Goal: Find specific fact: Find contact information

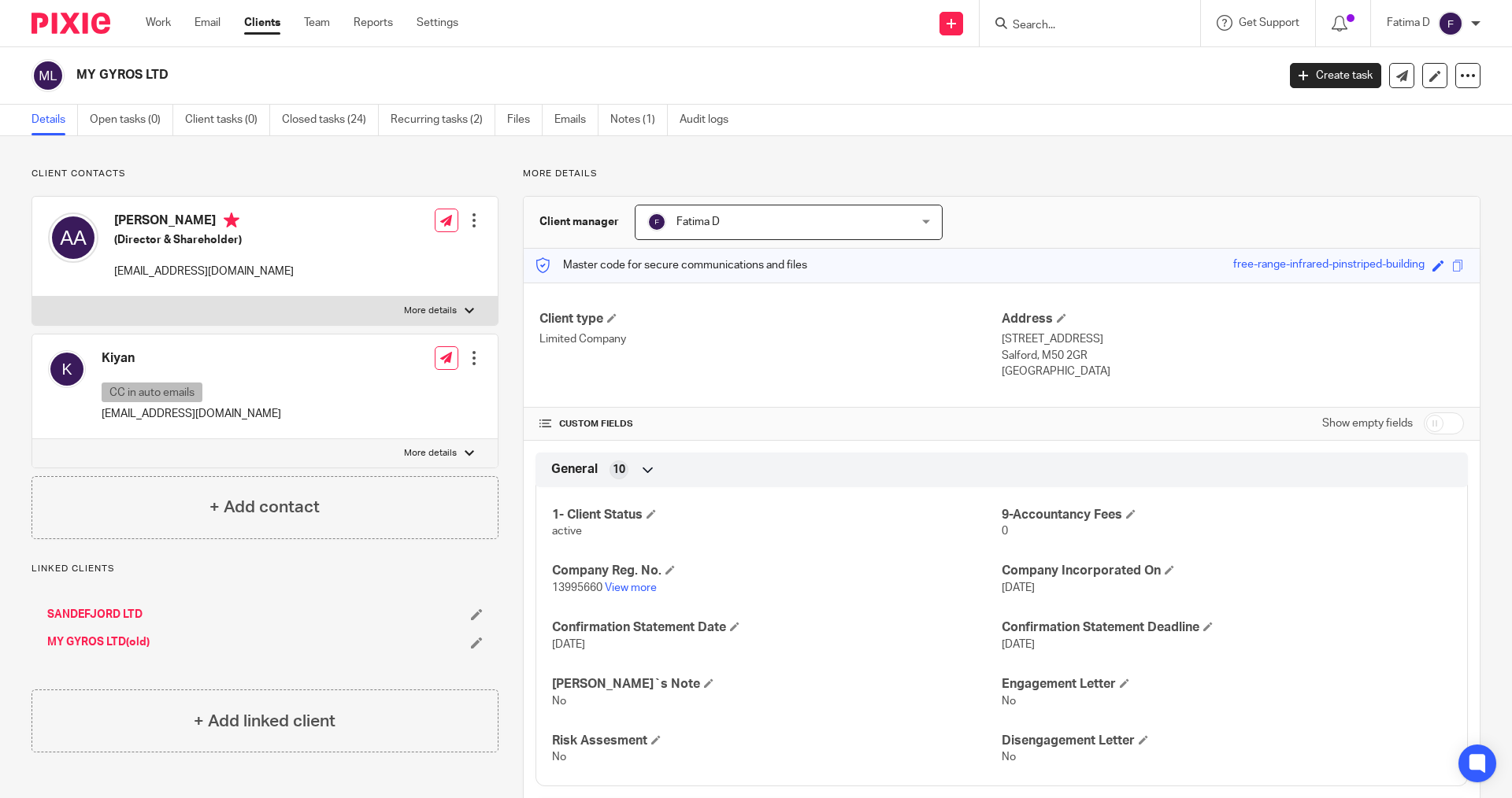
drag, startPoint x: 1054, startPoint y: 24, endPoint x: 1042, endPoint y: 34, distance: 15.6
click at [1050, 27] on input "Search" at bounding box center [1082, 25] width 142 height 14
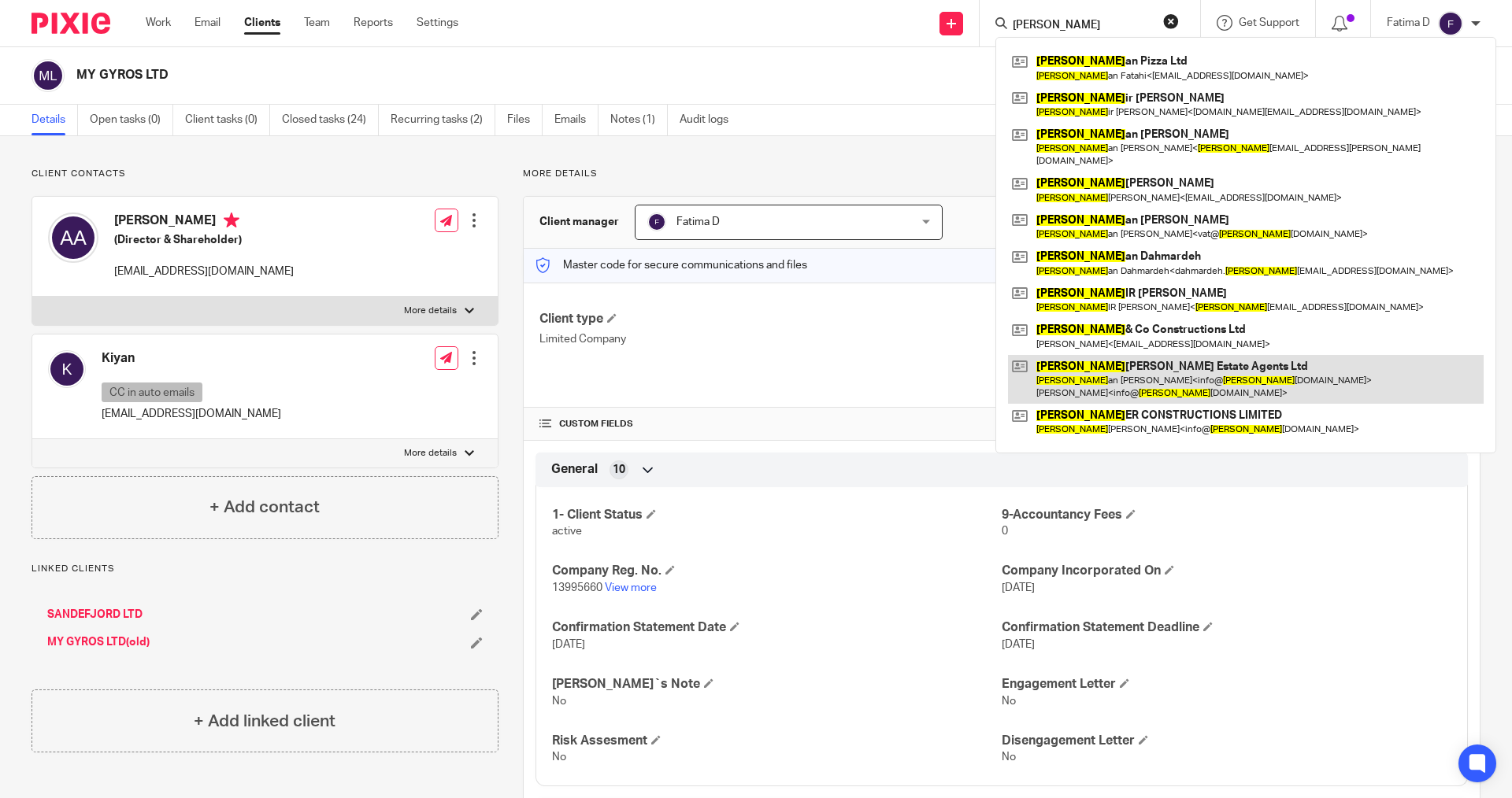
type input "SAM"
click at [1156, 355] on link at bounding box center [1245, 379] width 476 height 49
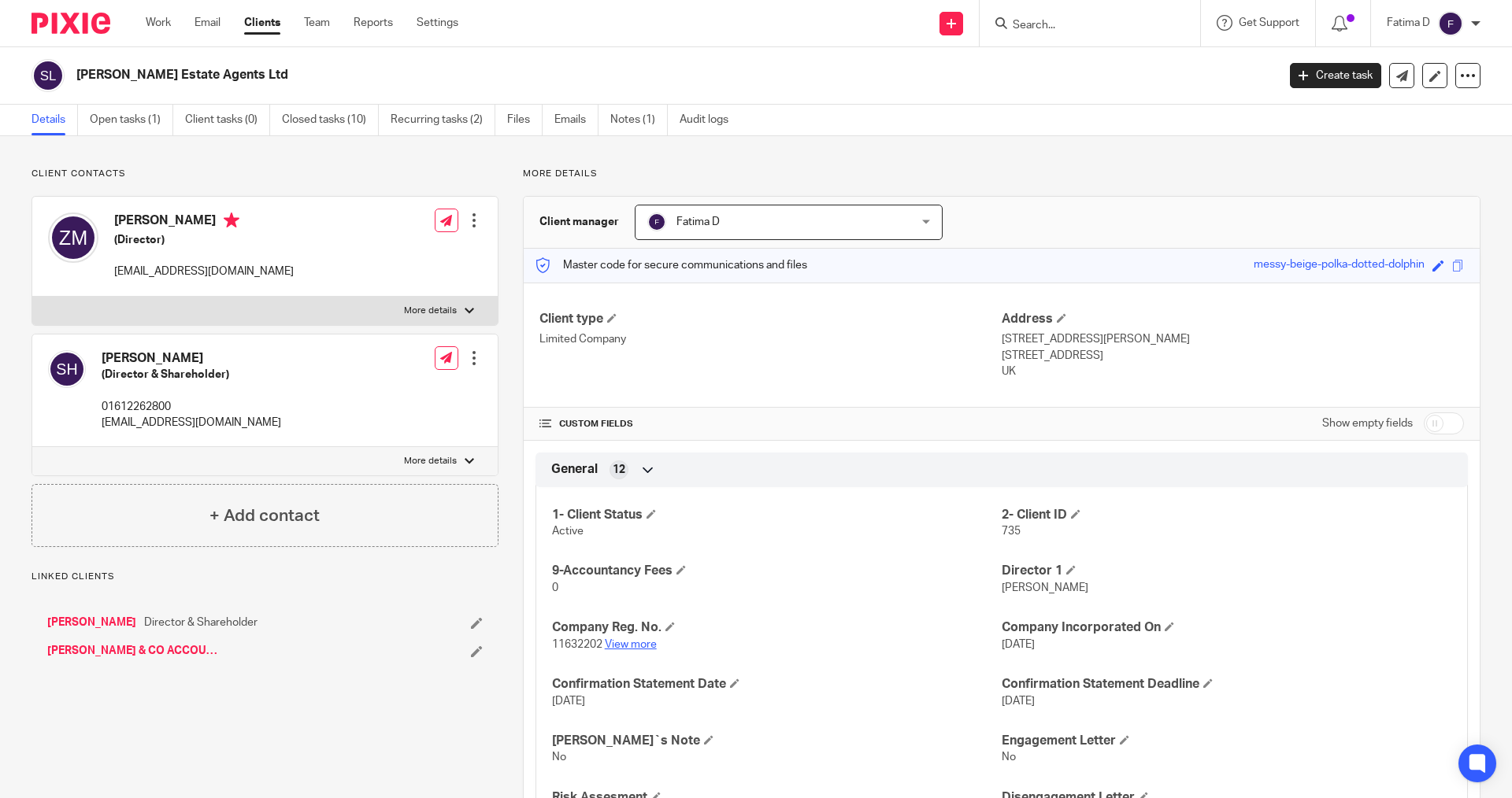
drag, startPoint x: 0, startPoint y: 0, endPoint x: 628, endPoint y: 640, distance: 896.7
click at [628, 640] on link "View more" at bounding box center [630, 644] width 52 height 11
click at [109, 119] on link "Open tasks (1)" at bounding box center [131, 120] width 83 height 30
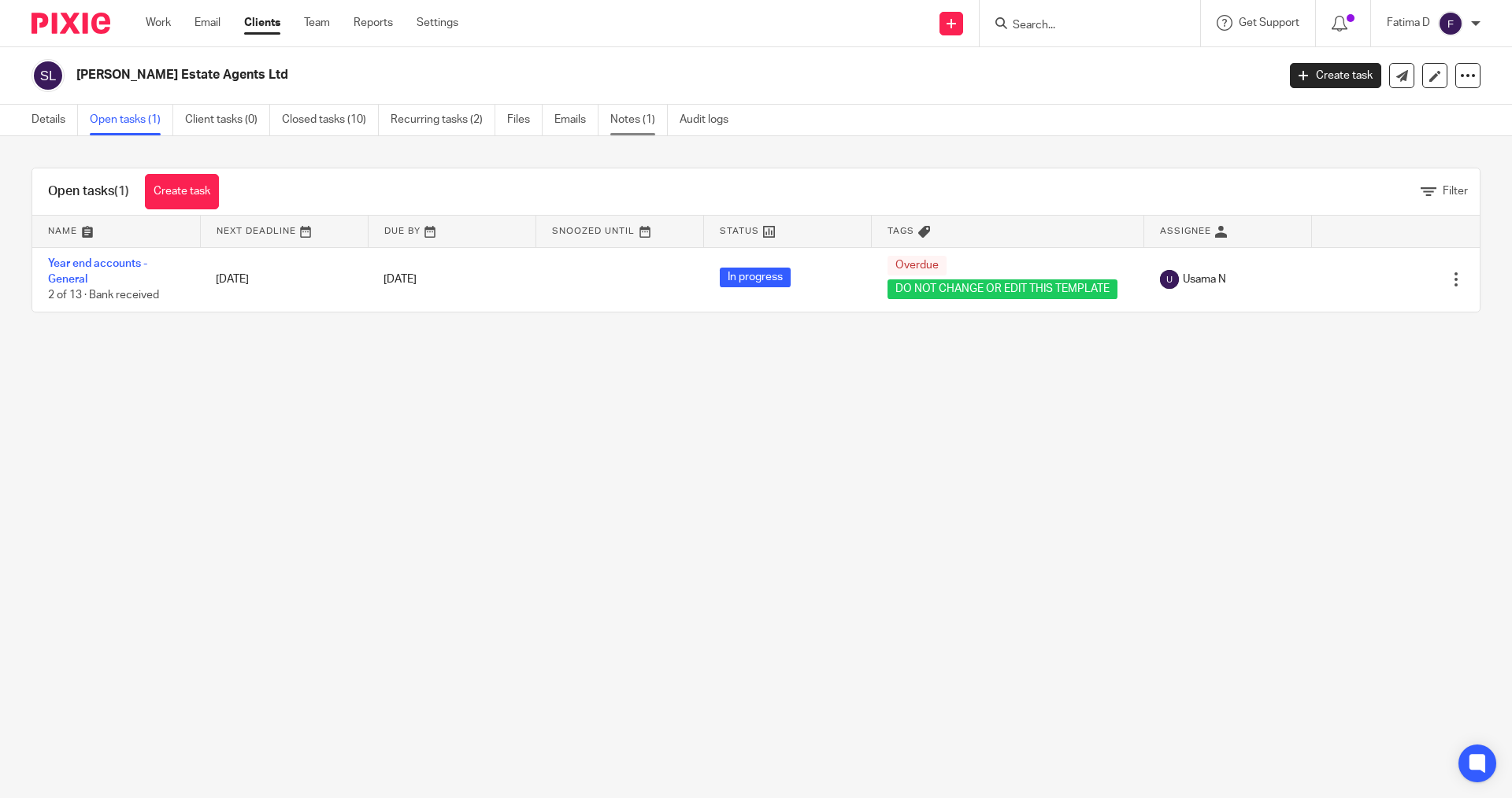
click at [627, 116] on link "Notes (1)" at bounding box center [638, 120] width 58 height 30
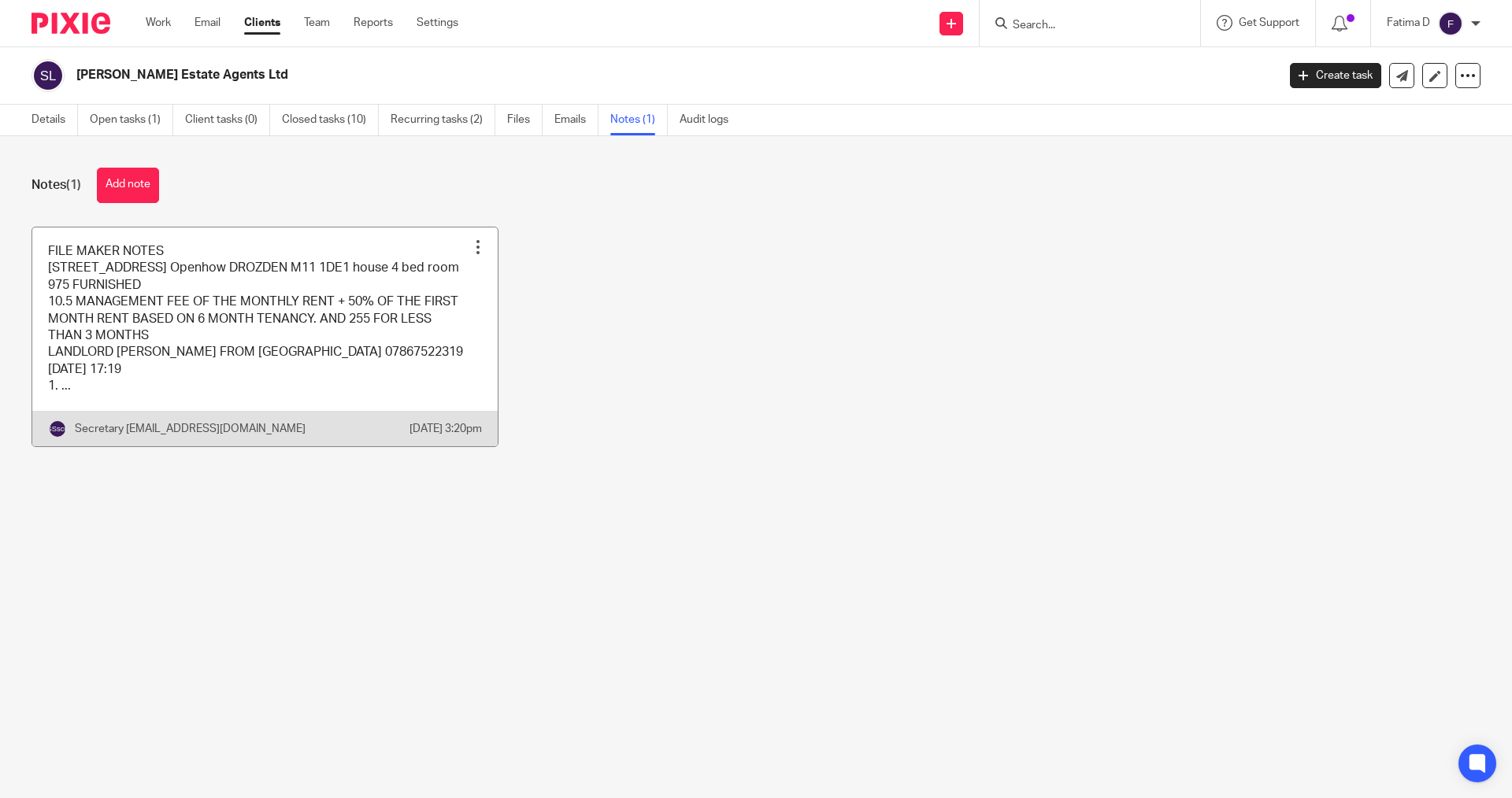
click at [398, 305] on link at bounding box center [265, 336] width 466 height 219
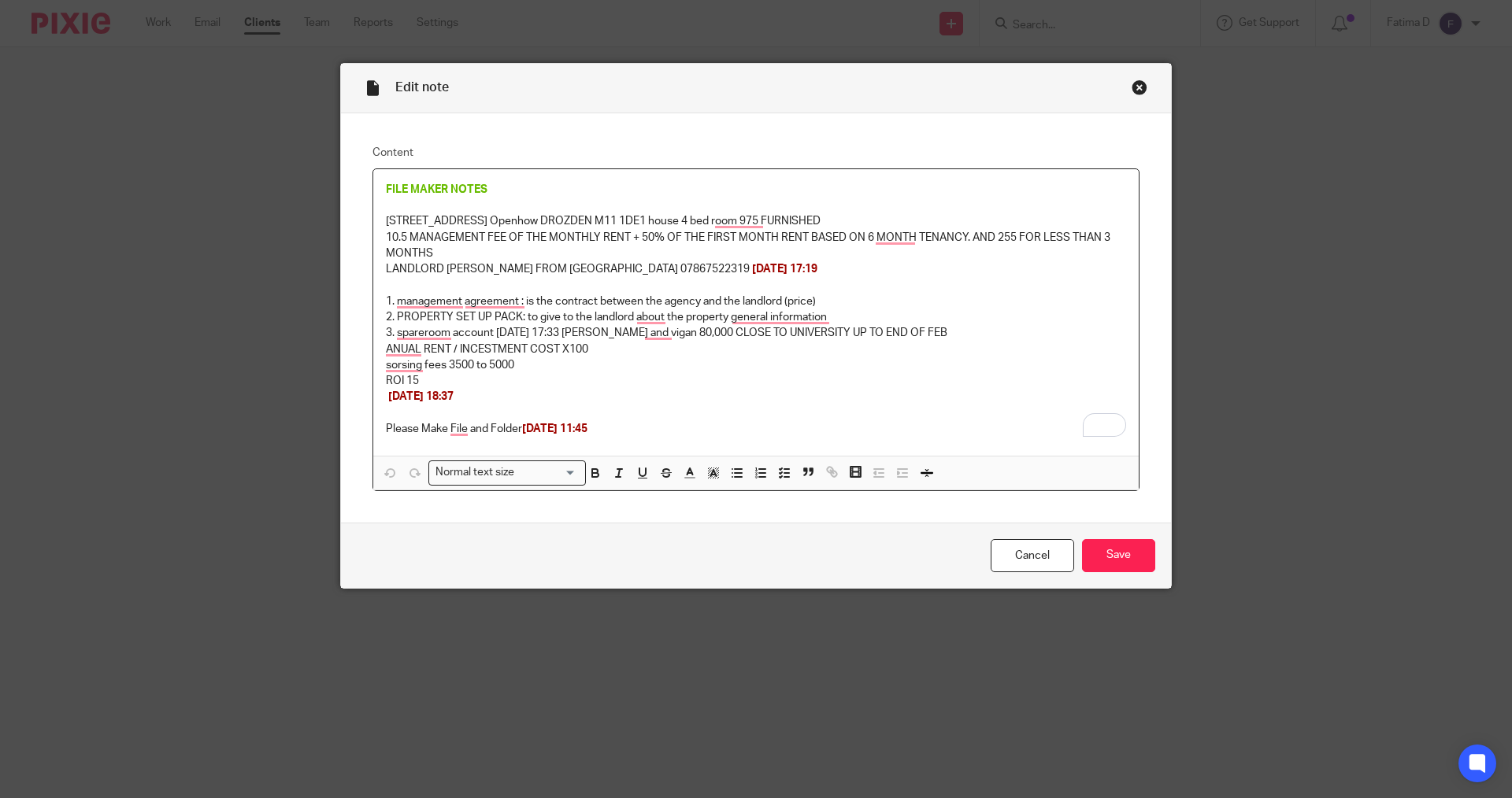
click at [1134, 86] on div "Close this dialog window" at bounding box center [1139, 87] width 16 height 16
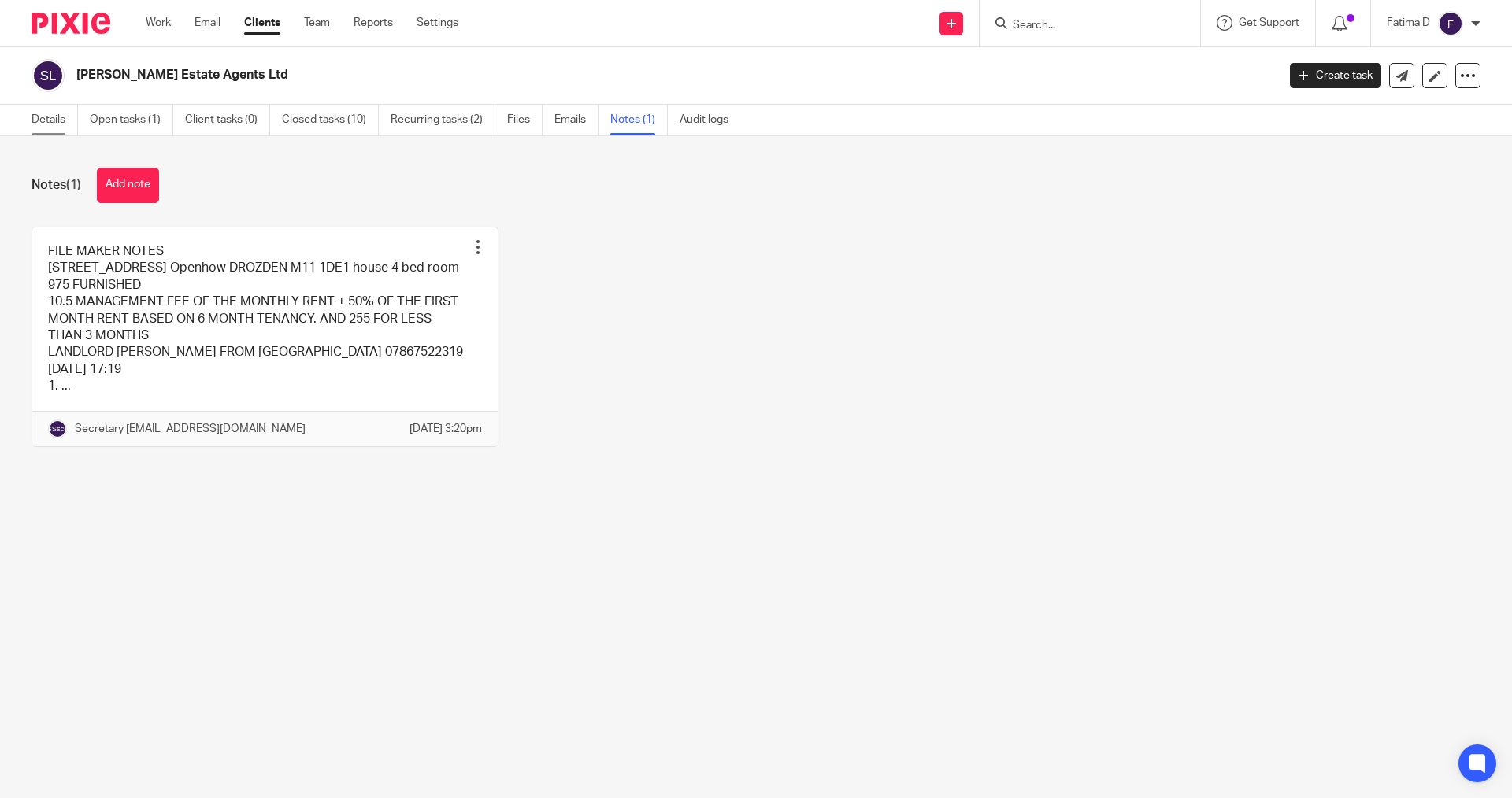
click at [58, 122] on link "Details" at bounding box center [54, 120] width 46 height 30
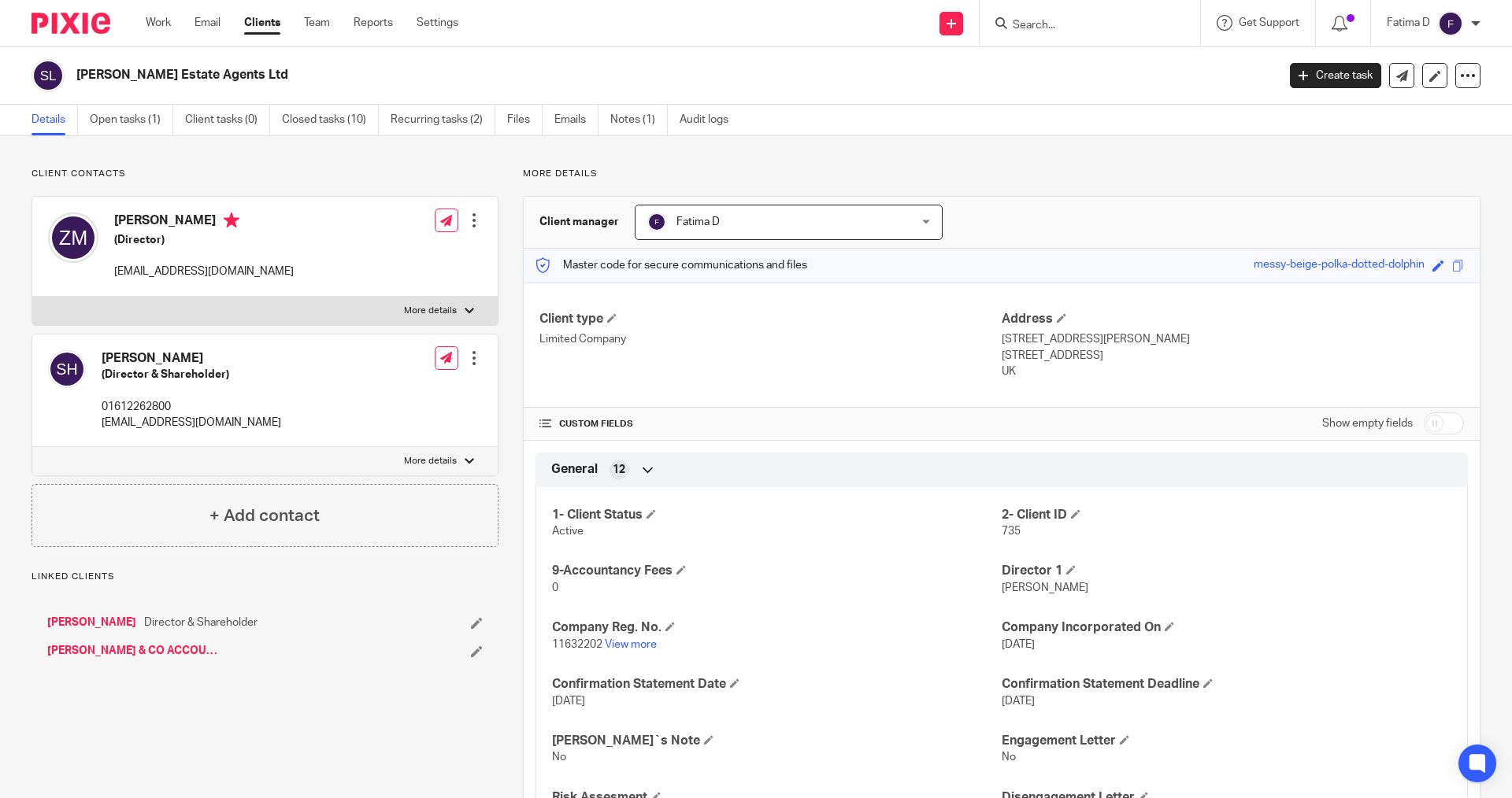
click at [1026, 25] on input "Search" at bounding box center [1082, 25] width 142 height 14
click at [1033, 28] on input "Search" at bounding box center [1082, 25] width 142 height 14
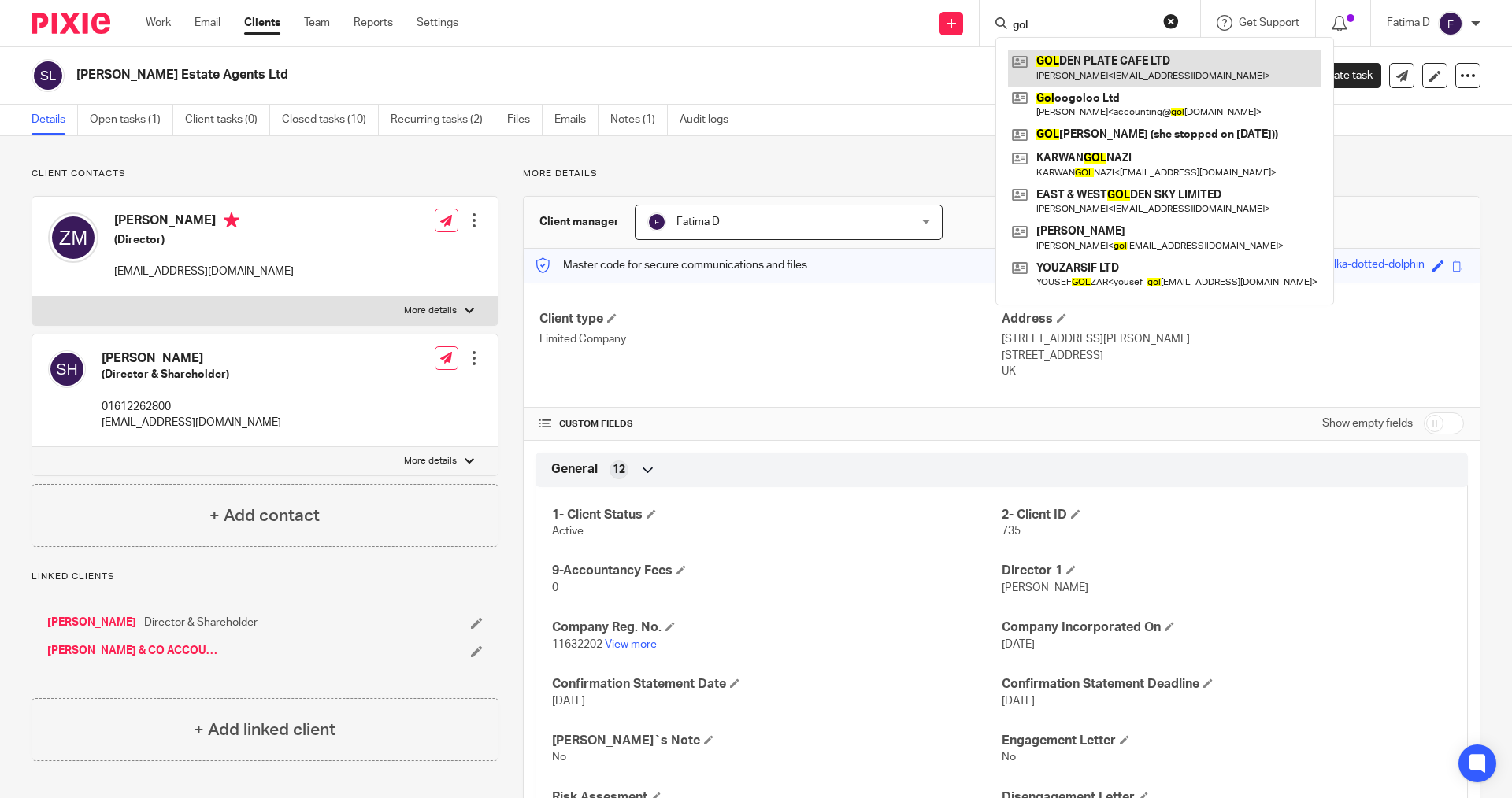
type input "gol"
click at [1049, 62] on link at bounding box center [1165, 68] width 314 height 36
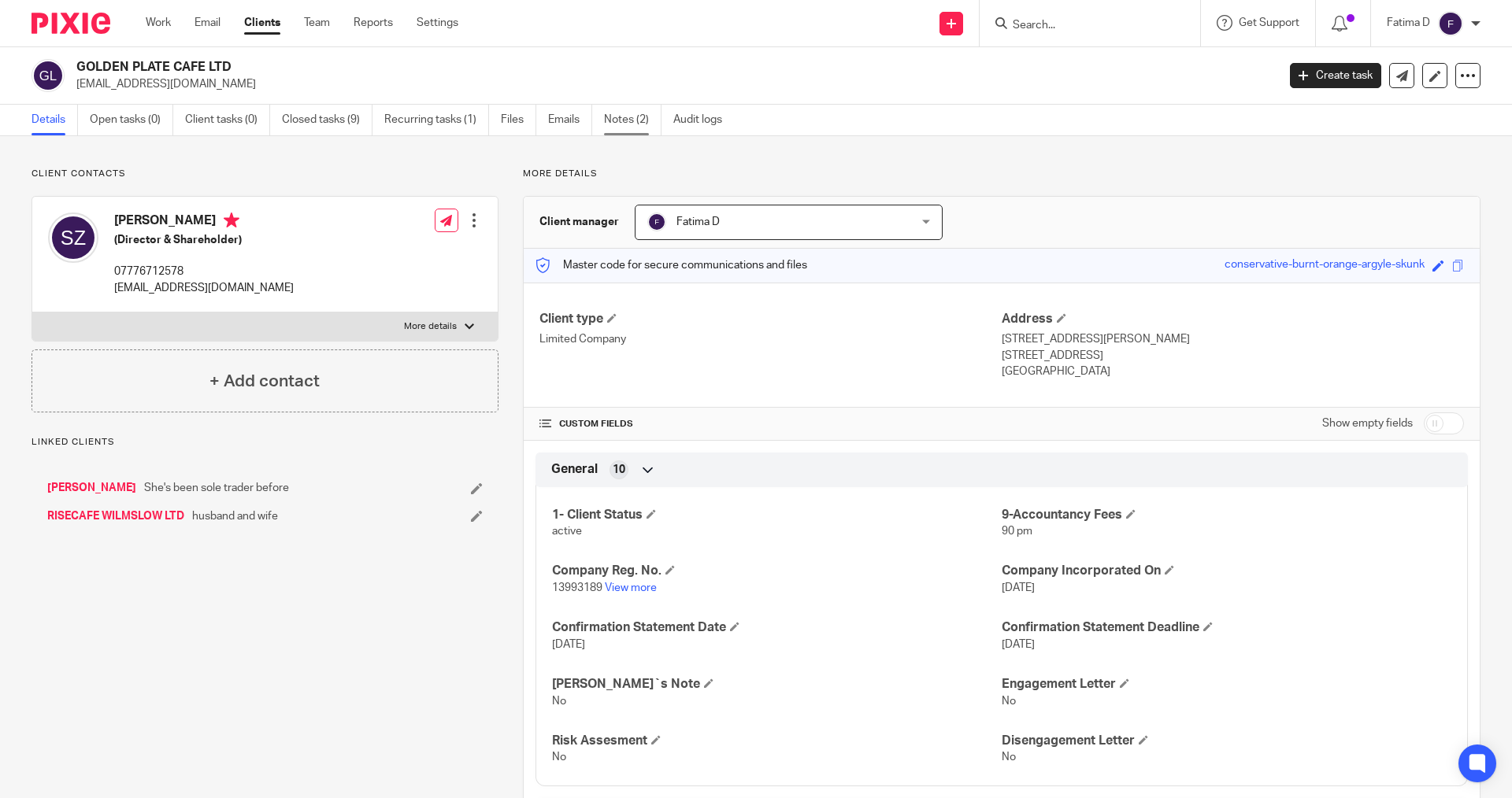
click at [623, 121] on link "Notes (2)" at bounding box center [632, 120] width 58 height 30
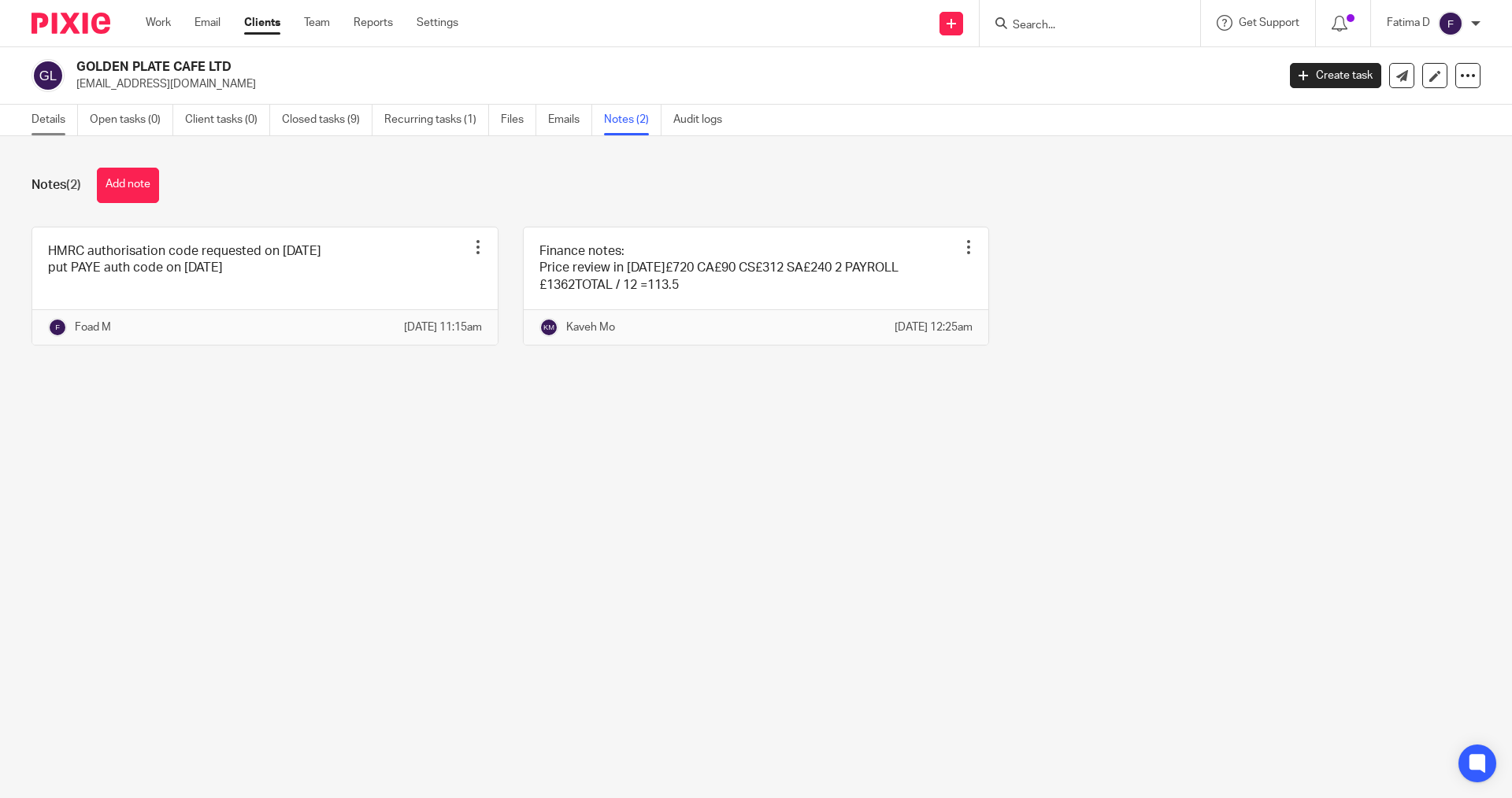
click at [46, 110] on link "Details" at bounding box center [54, 120] width 46 height 30
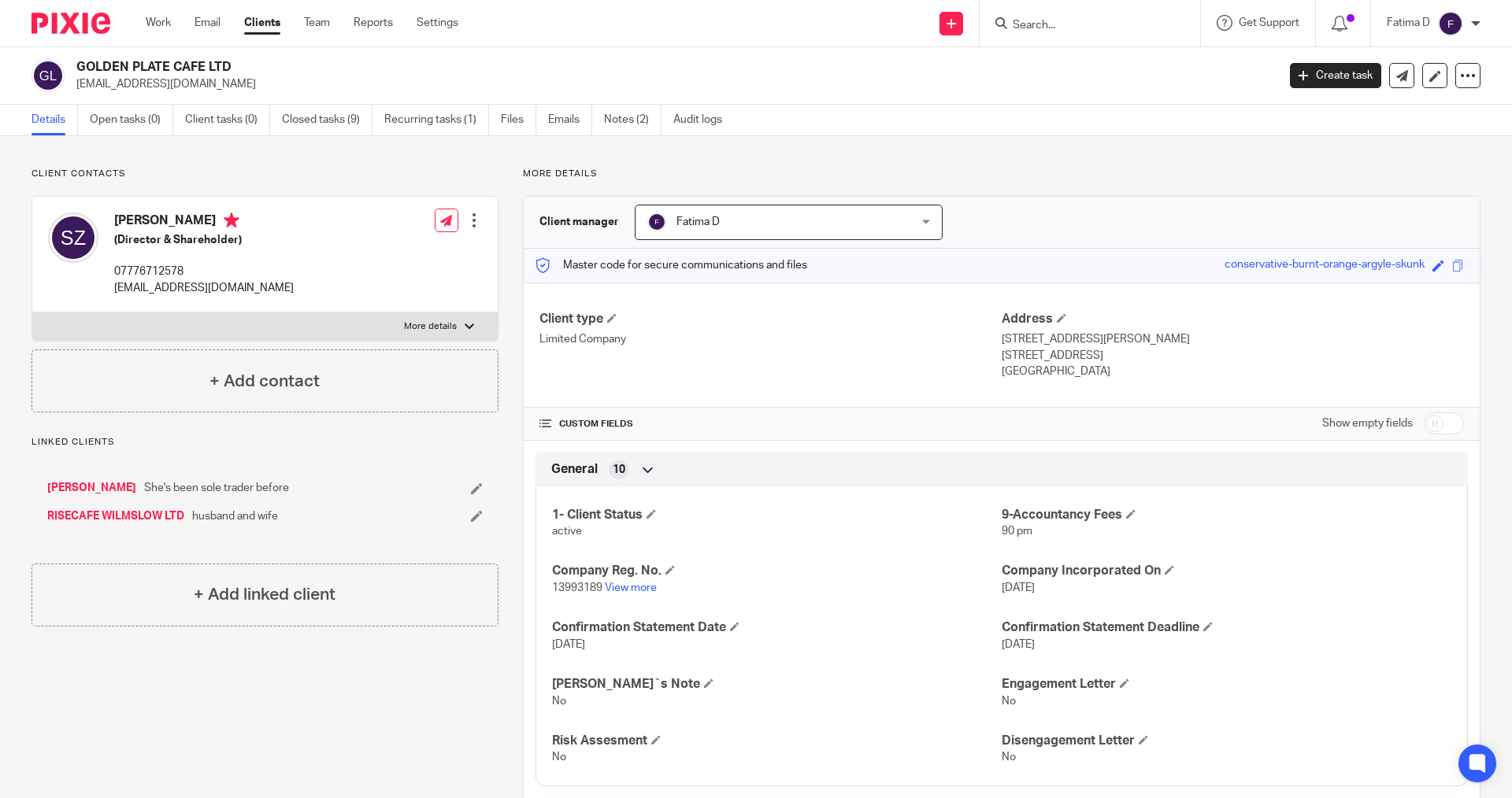
click at [468, 324] on div at bounding box center [470, 327] width 10 height 10
click at [32, 313] on input "More details" at bounding box center [31, 312] width 1 height 1
checkbox input "true"
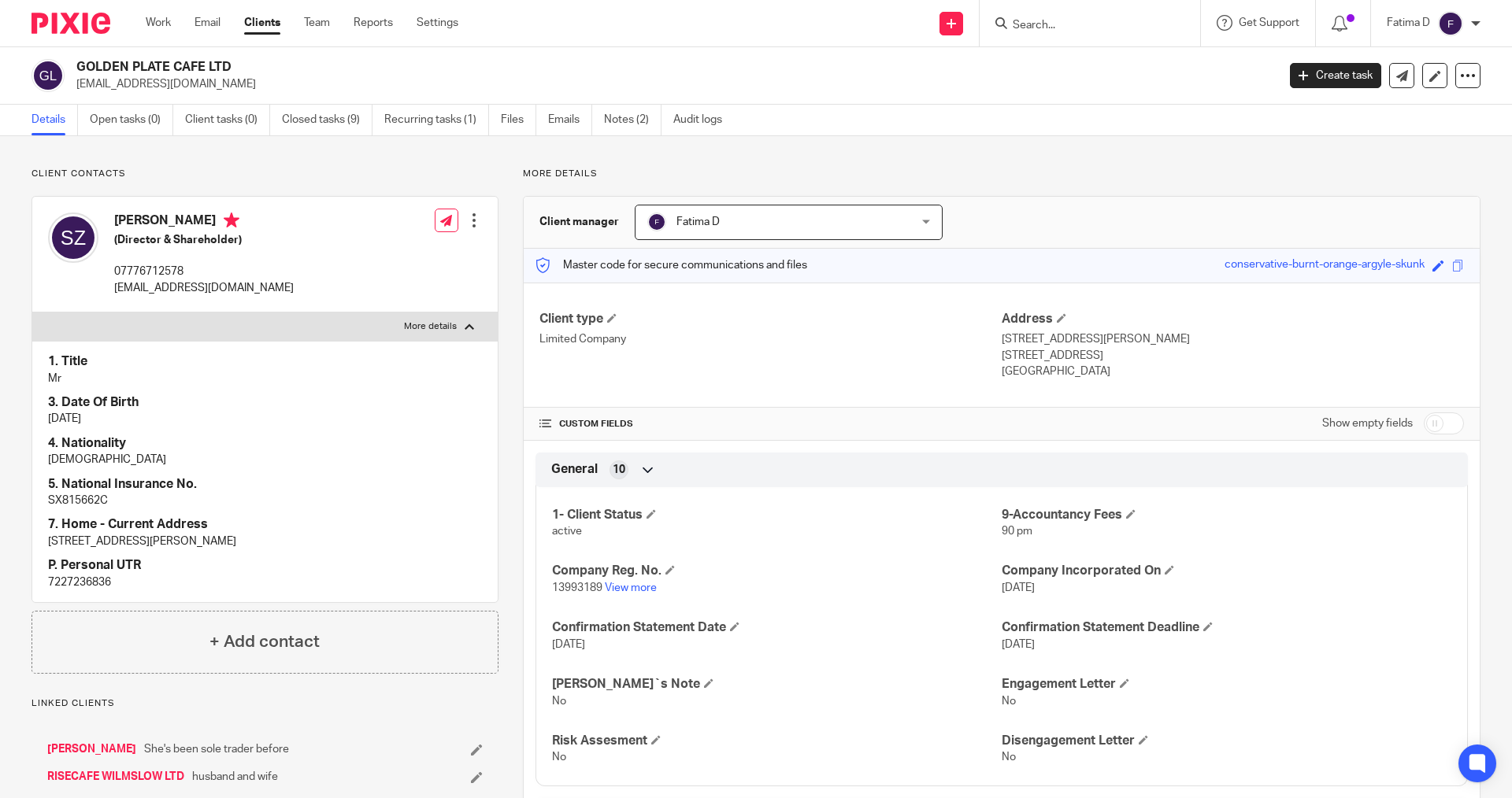
click at [86, 580] on p "7227236836" at bounding box center [265, 582] width 434 height 16
copy p "7227236836"
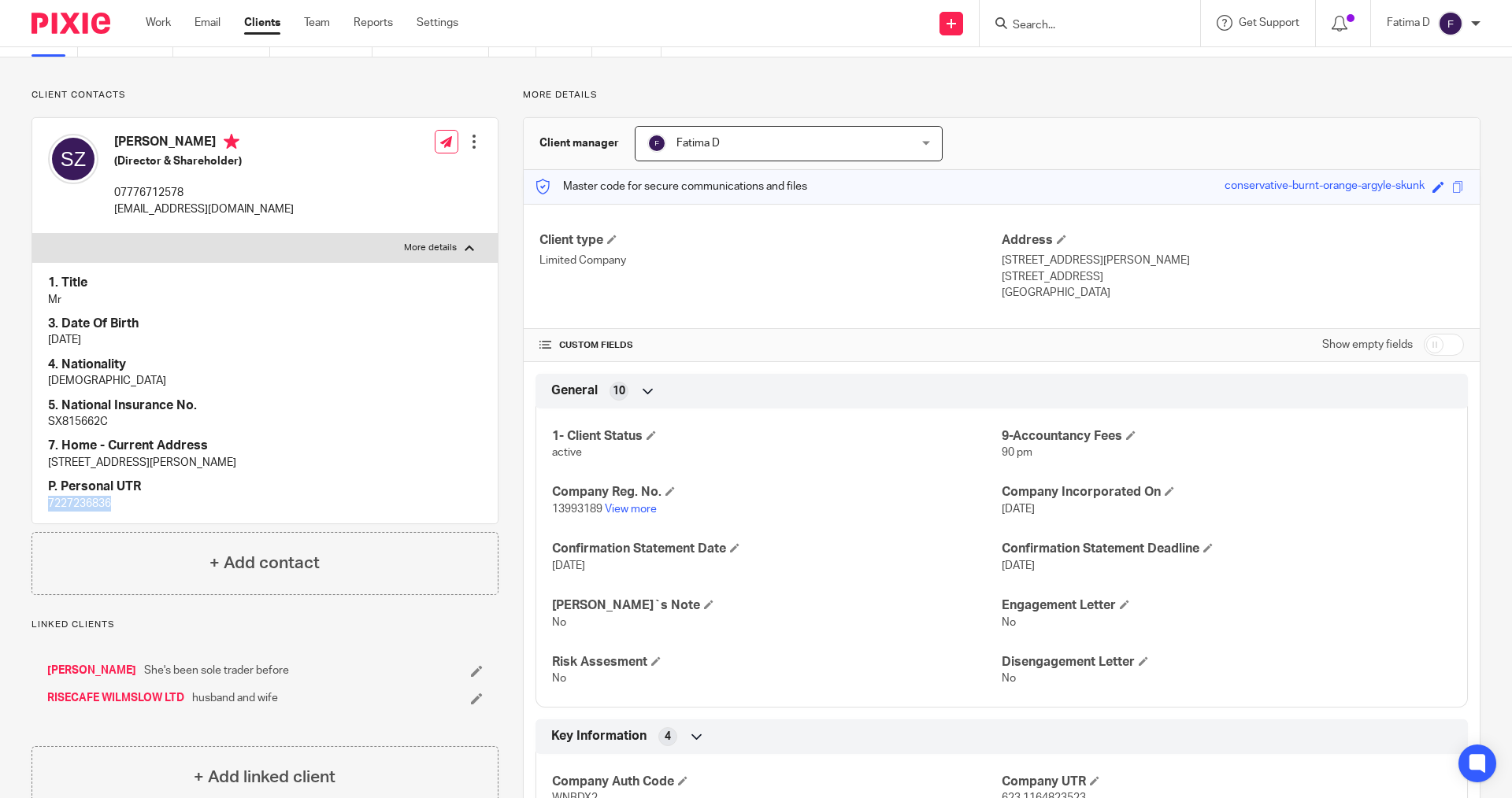
click at [100, 699] on link "RISECAFE WILMSLOW LTD" at bounding box center [116, 698] width 137 height 16
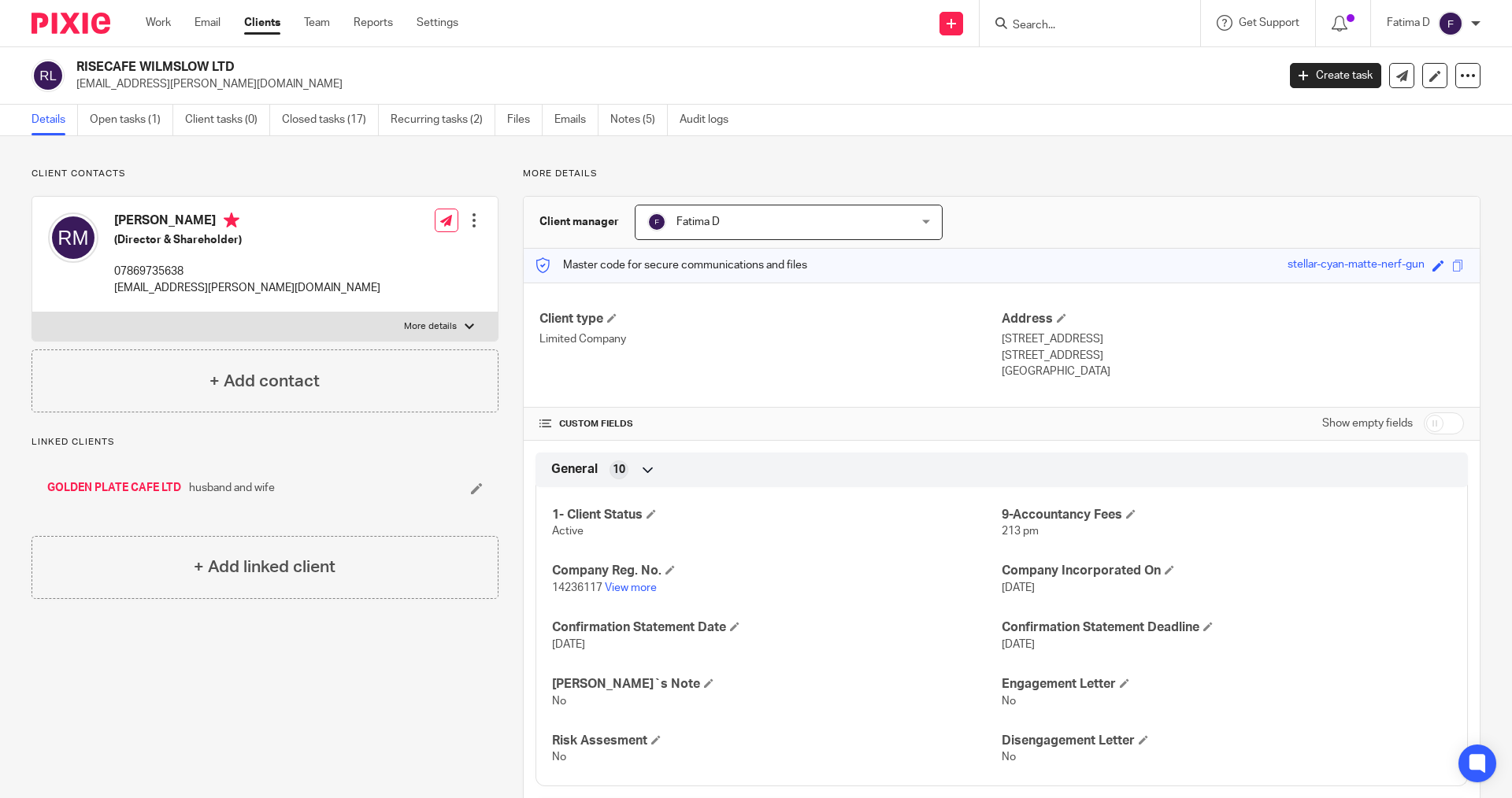
click at [624, 594] on p "14236117 View more" at bounding box center [777, 588] width 450 height 16
click at [623, 587] on link "View more" at bounding box center [630, 587] width 52 height 11
click at [638, 113] on link "Notes (5)" at bounding box center [638, 120] width 58 height 30
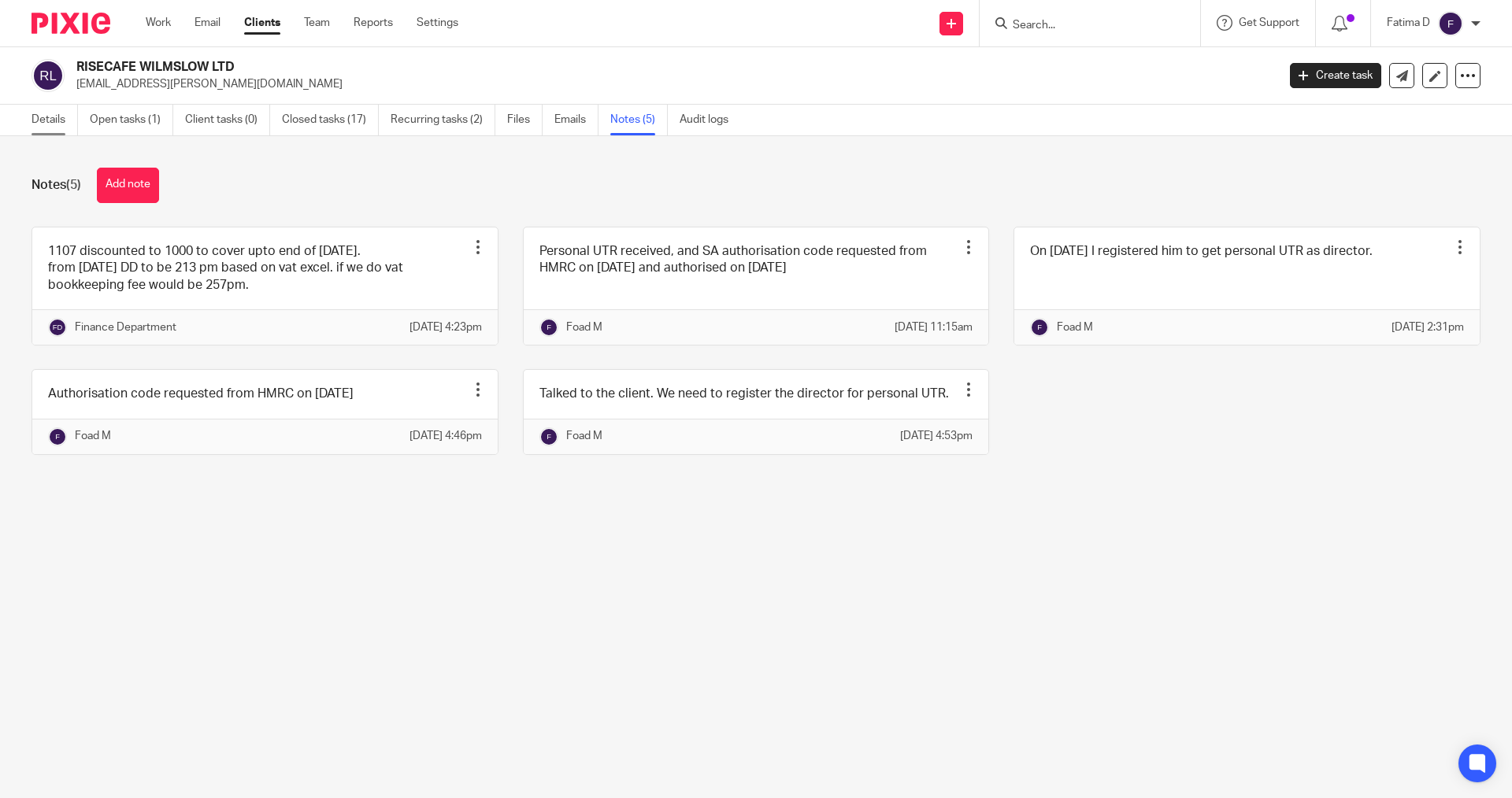
click at [43, 114] on link "Details" at bounding box center [54, 120] width 46 height 30
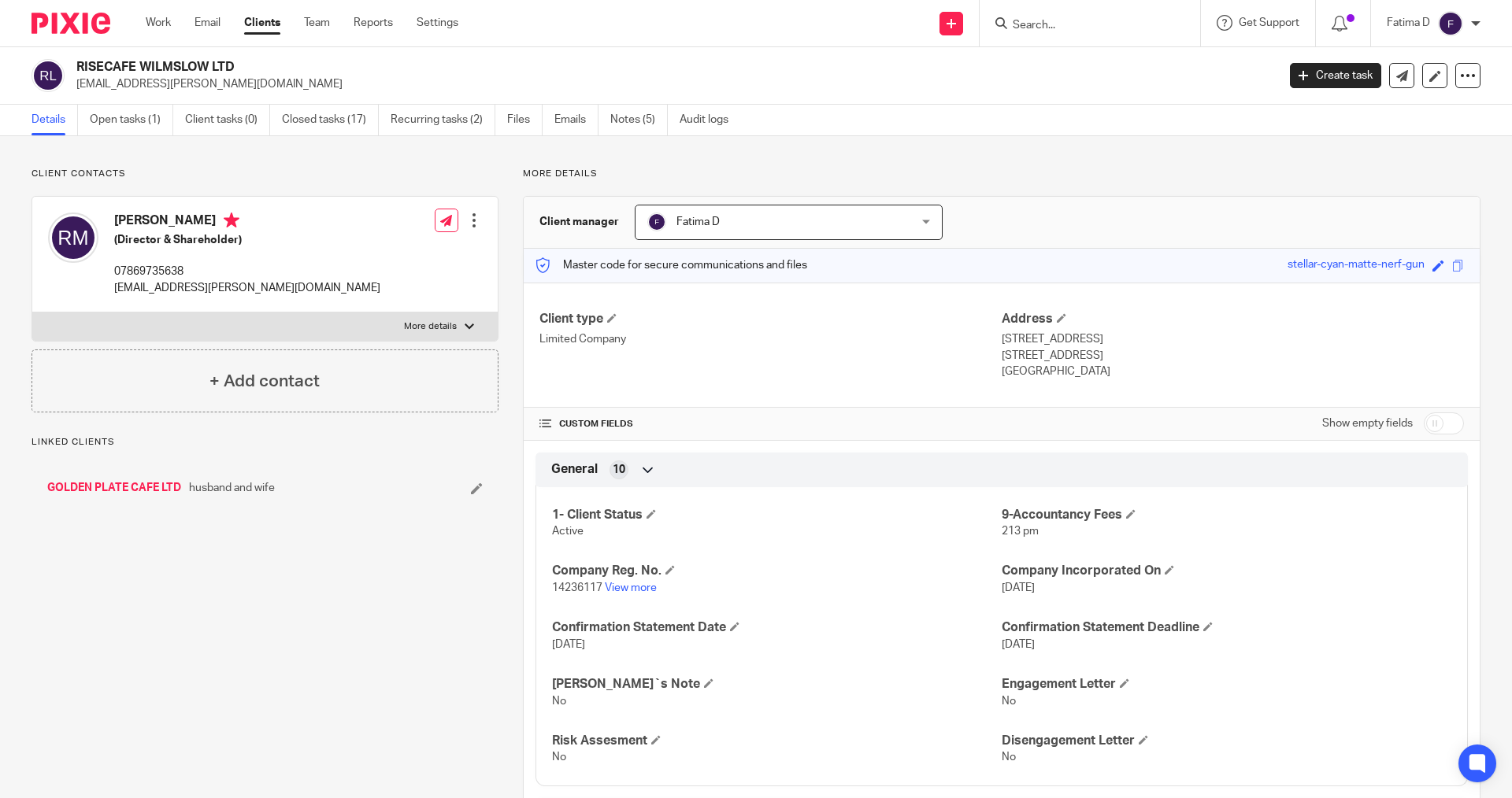
click at [129, 484] on link "GOLDEN PLATE CAFE LTD" at bounding box center [114, 488] width 134 height 16
click at [465, 324] on div at bounding box center [470, 327] width 10 height 10
click at [32, 313] on input "More details" at bounding box center [31, 312] width 1 height 1
checkbox input "true"
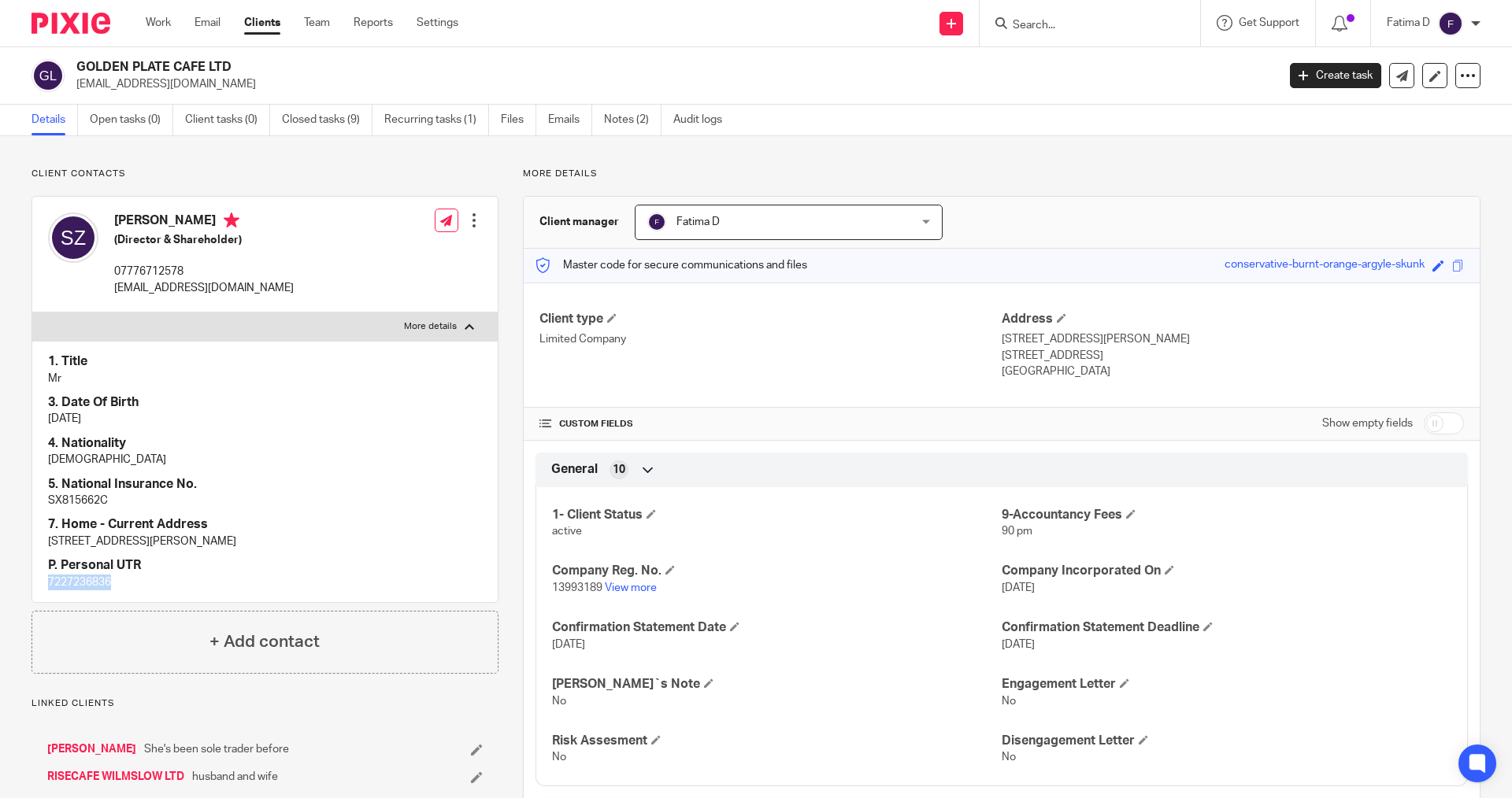
drag, startPoint x: 122, startPoint y: 582, endPoint x: 55, endPoint y: 581, distance: 67.0
click at [45, 582] on div "1. Title Mr 3. Date Of Birth 22/03/1992 4. Nationality Iranian 5. National Insu…" at bounding box center [265, 472] width 466 height 262
copy p "7227236836"
click at [635, 586] on link "View more" at bounding box center [630, 587] width 52 height 11
